Goal: Task Accomplishment & Management: Complete application form

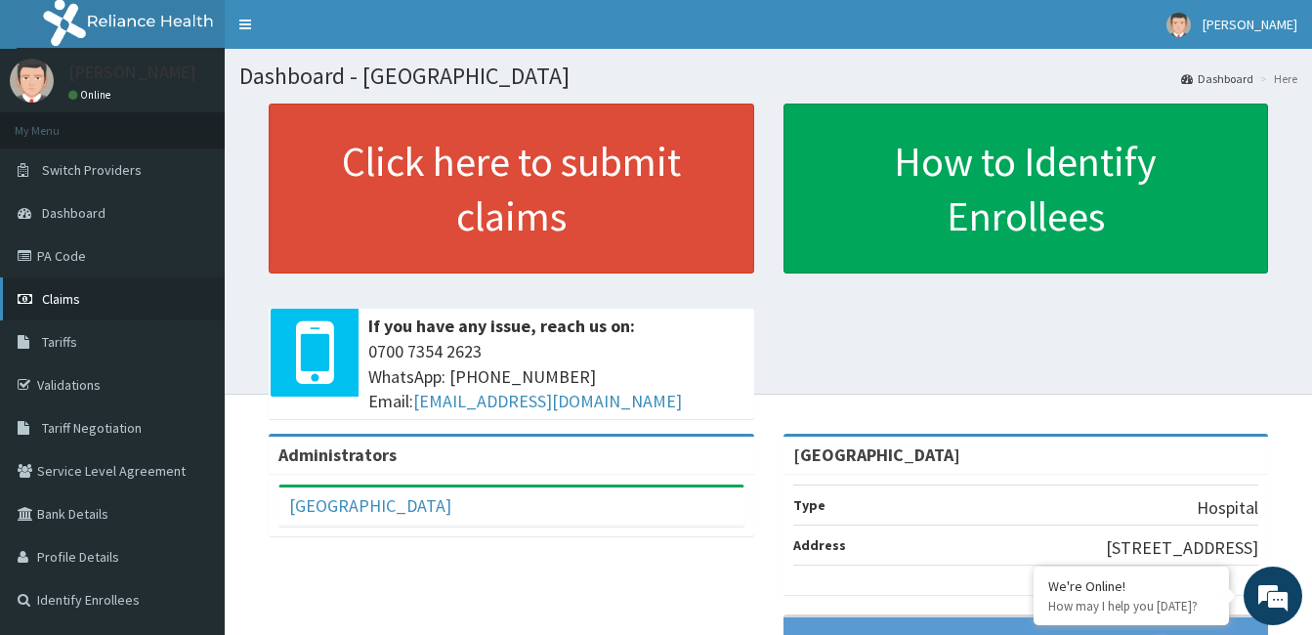
click at [86, 309] on link "Claims" at bounding box center [112, 299] width 225 height 43
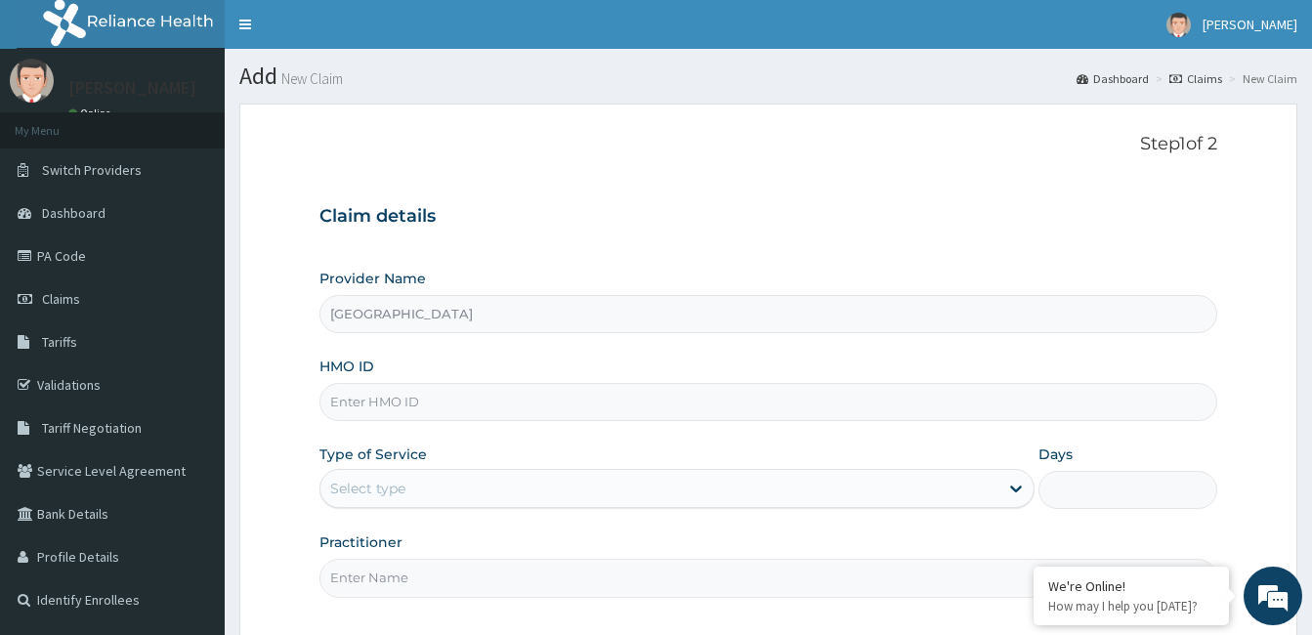
click at [901, 401] on input "HMO ID" at bounding box center [769, 402] width 898 height 38
type input "TVT/10107/E"
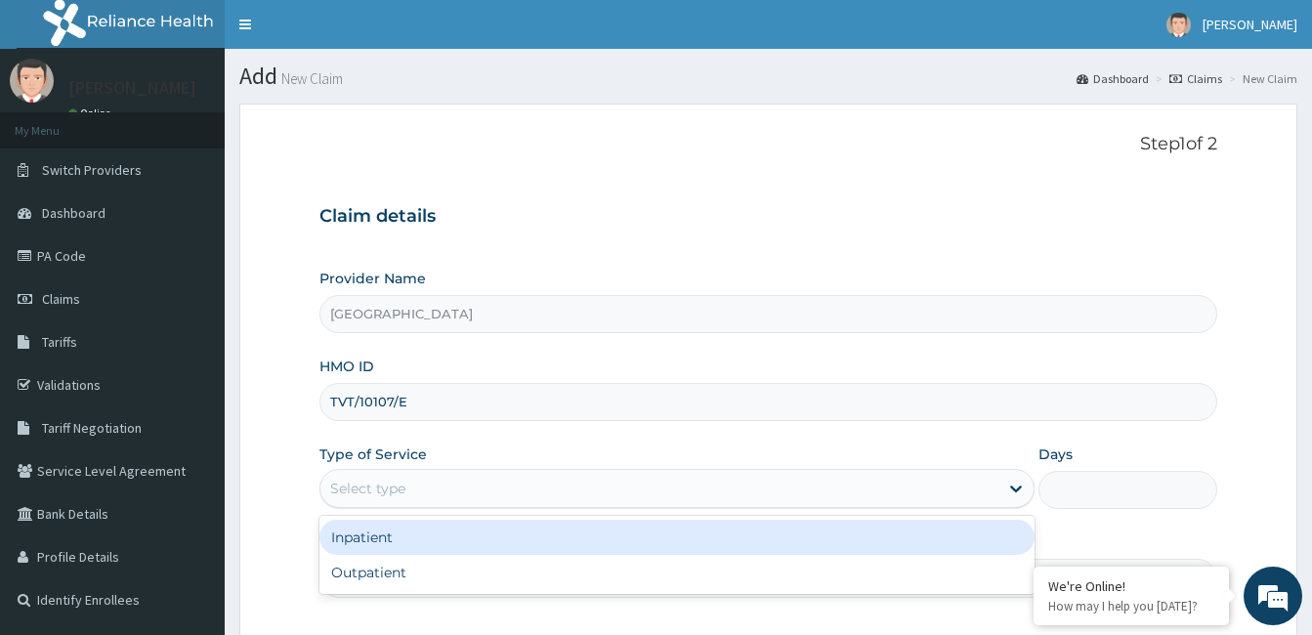
click at [908, 482] on div "Select type" at bounding box center [660, 488] width 678 height 31
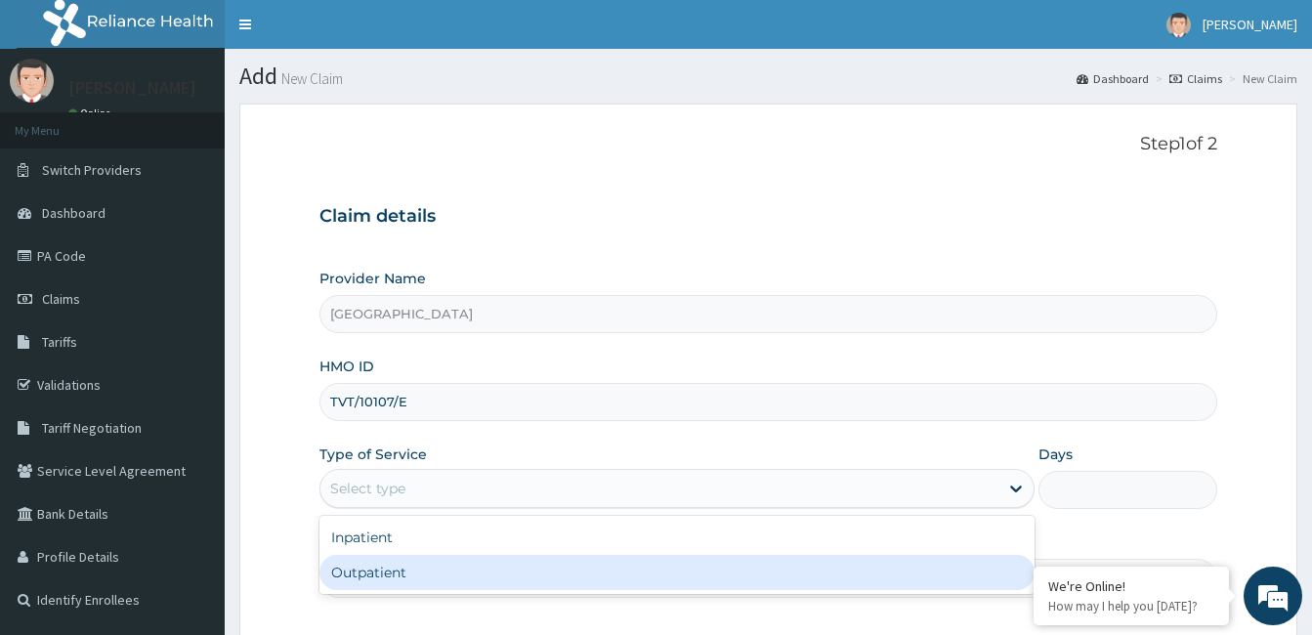
click at [902, 564] on div "Outpatient" at bounding box center [677, 572] width 715 height 35
type input "1"
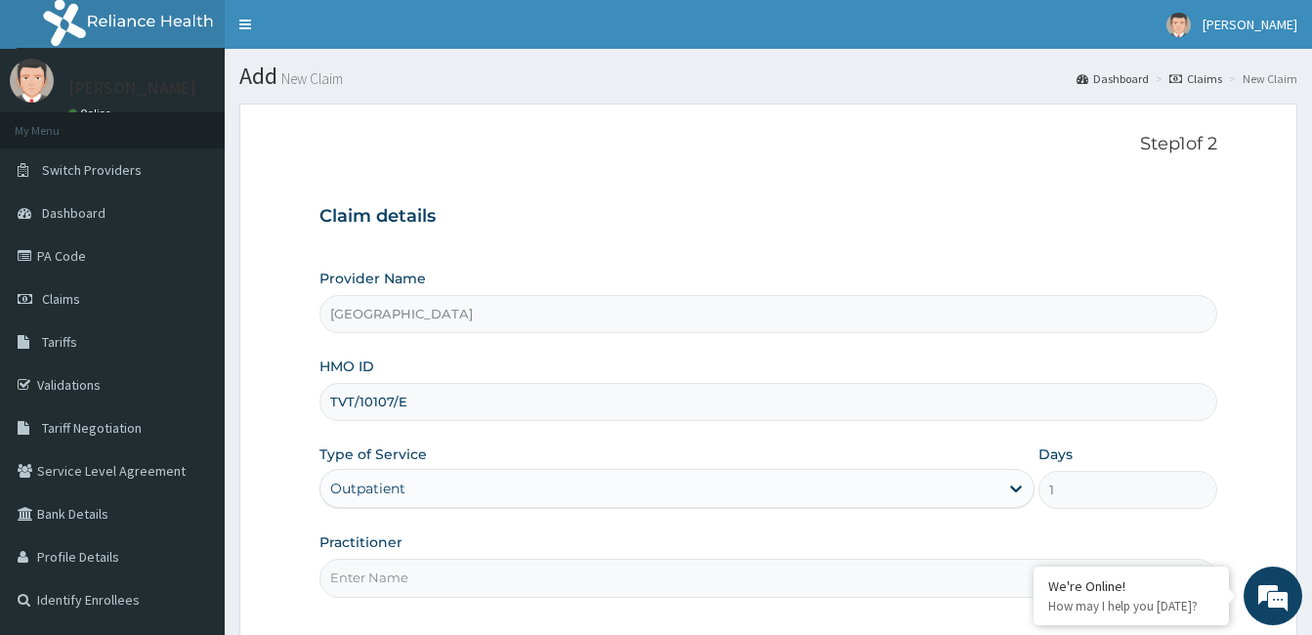
click at [806, 595] on input "Practitioner" at bounding box center [769, 578] width 898 height 38
type input "Dr Bamidele Oluyole"
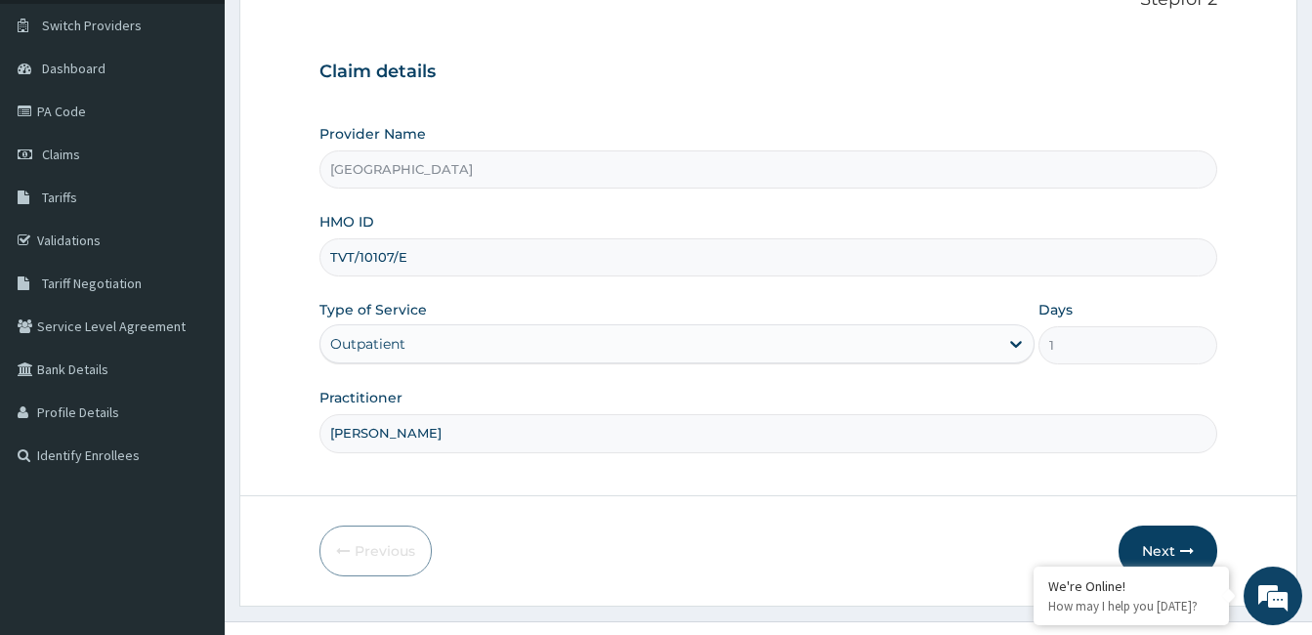
scroll to position [181, 0]
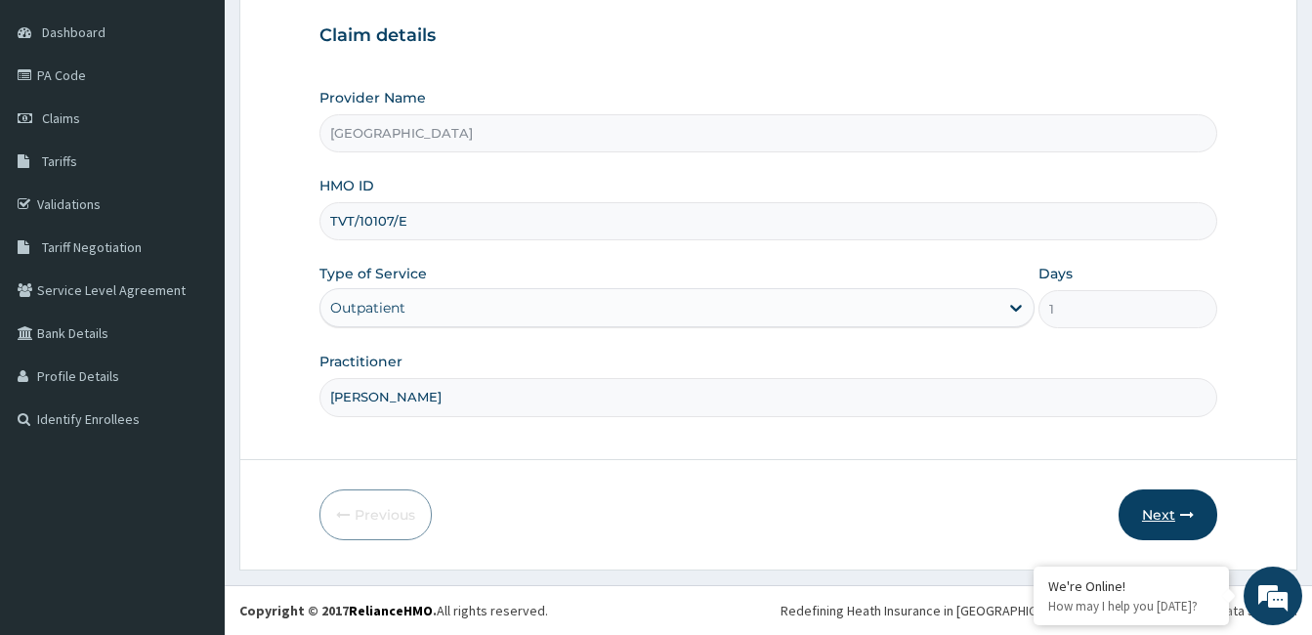
click at [1182, 523] on button "Next" at bounding box center [1168, 515] width 99 height 51
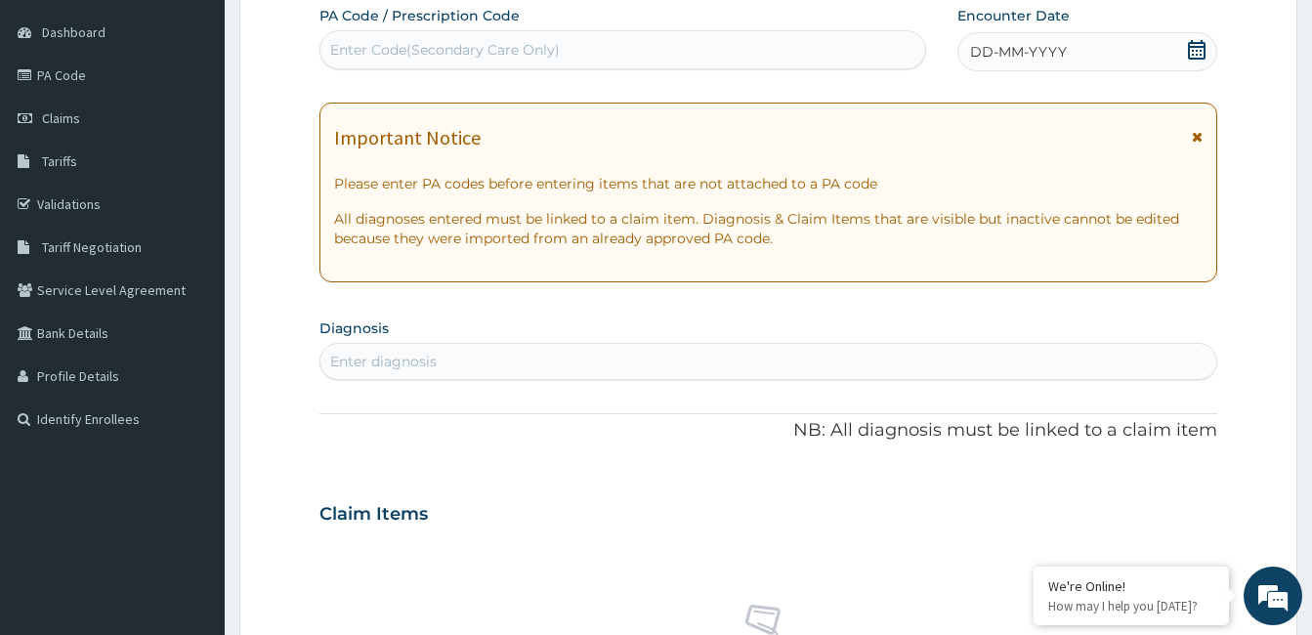
click at [1193, 50] on icon at bounding box center [1197, 50] width 18 height 20
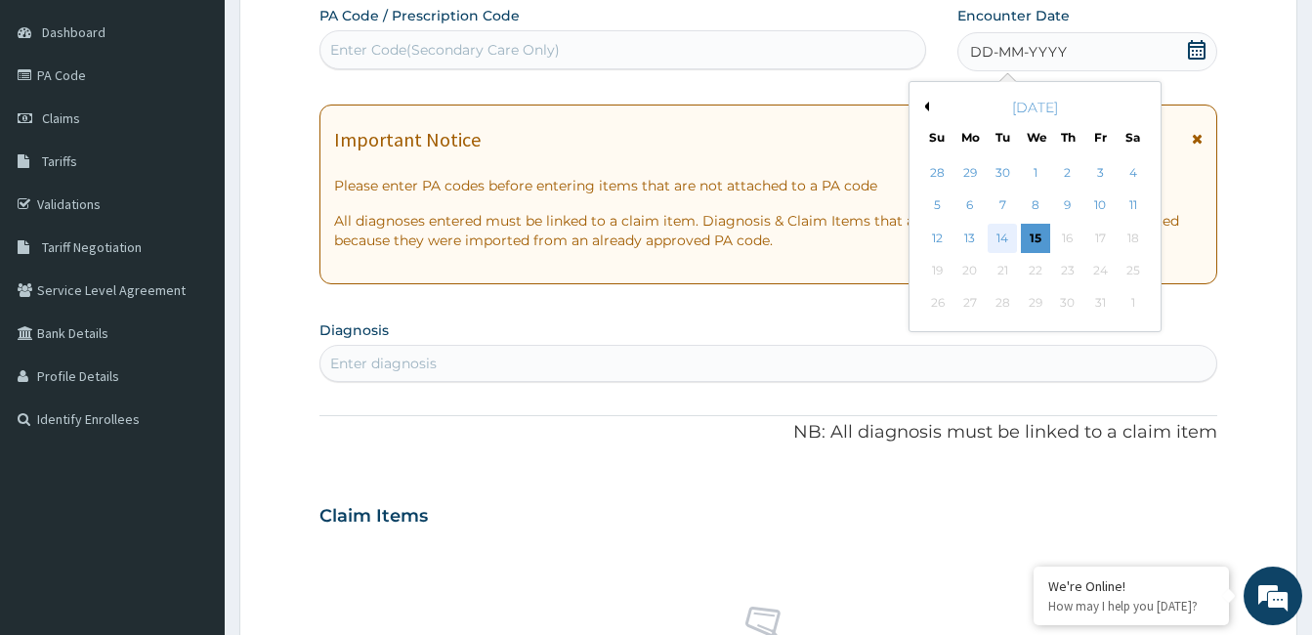
click at [1011, 238] on div "14" at bounding box center [1002, 238] width 29 height 29
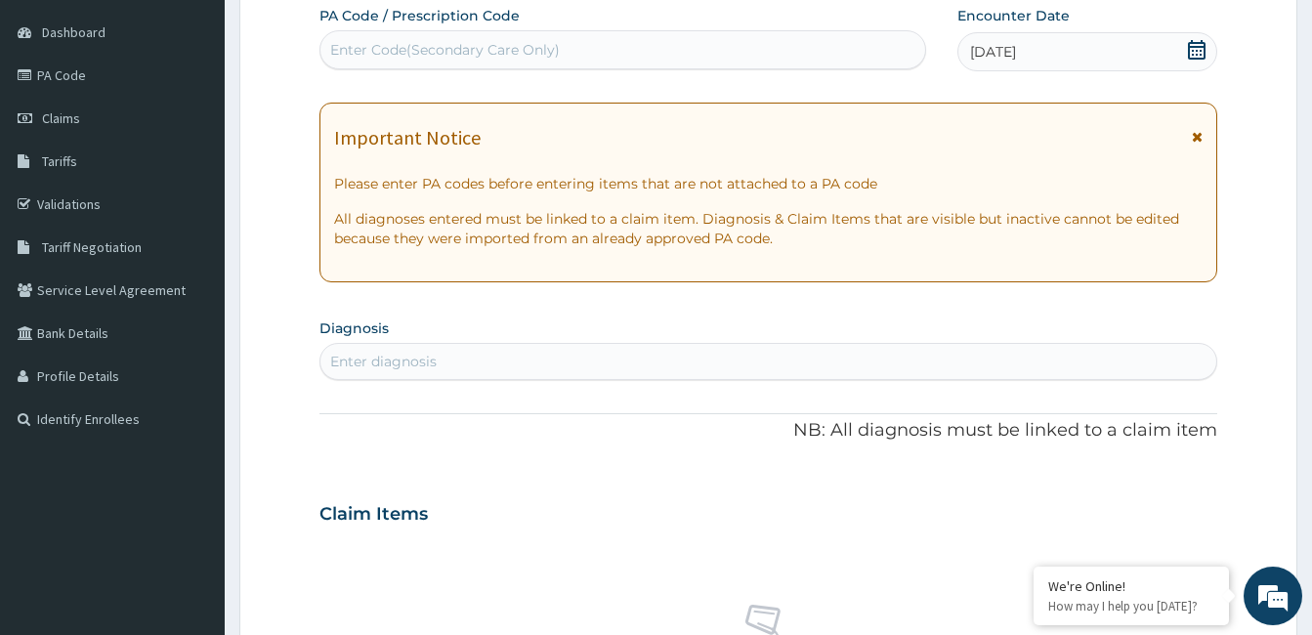
click at [815, 363] on div "Enter diagnosis" at bounding box center [769, 361] width 896 height 31
type input "U"
type input "upper res"
